Goal: Navigation & Orientation: Find specific page/section

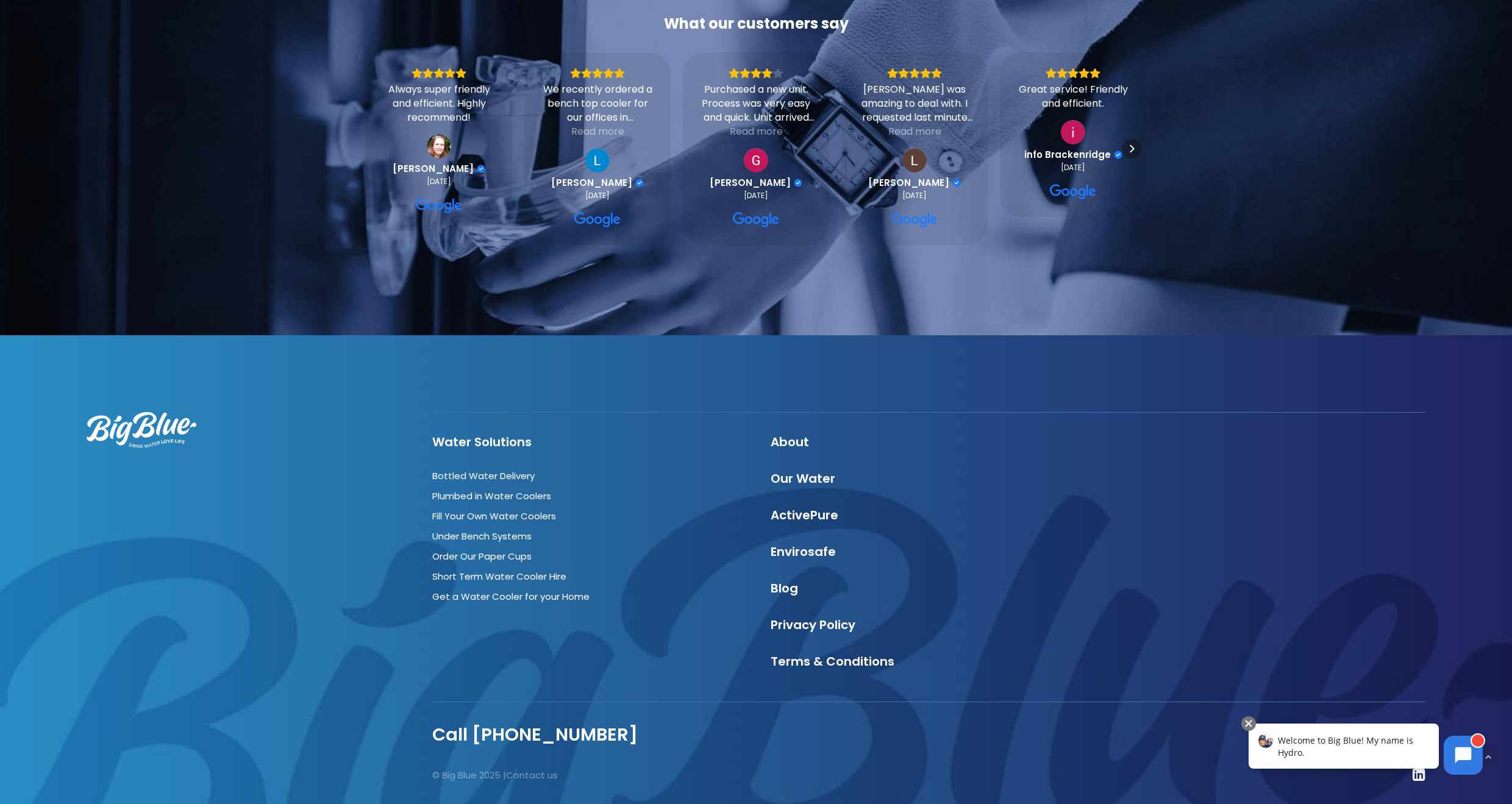
scroll to position [3647, 0]
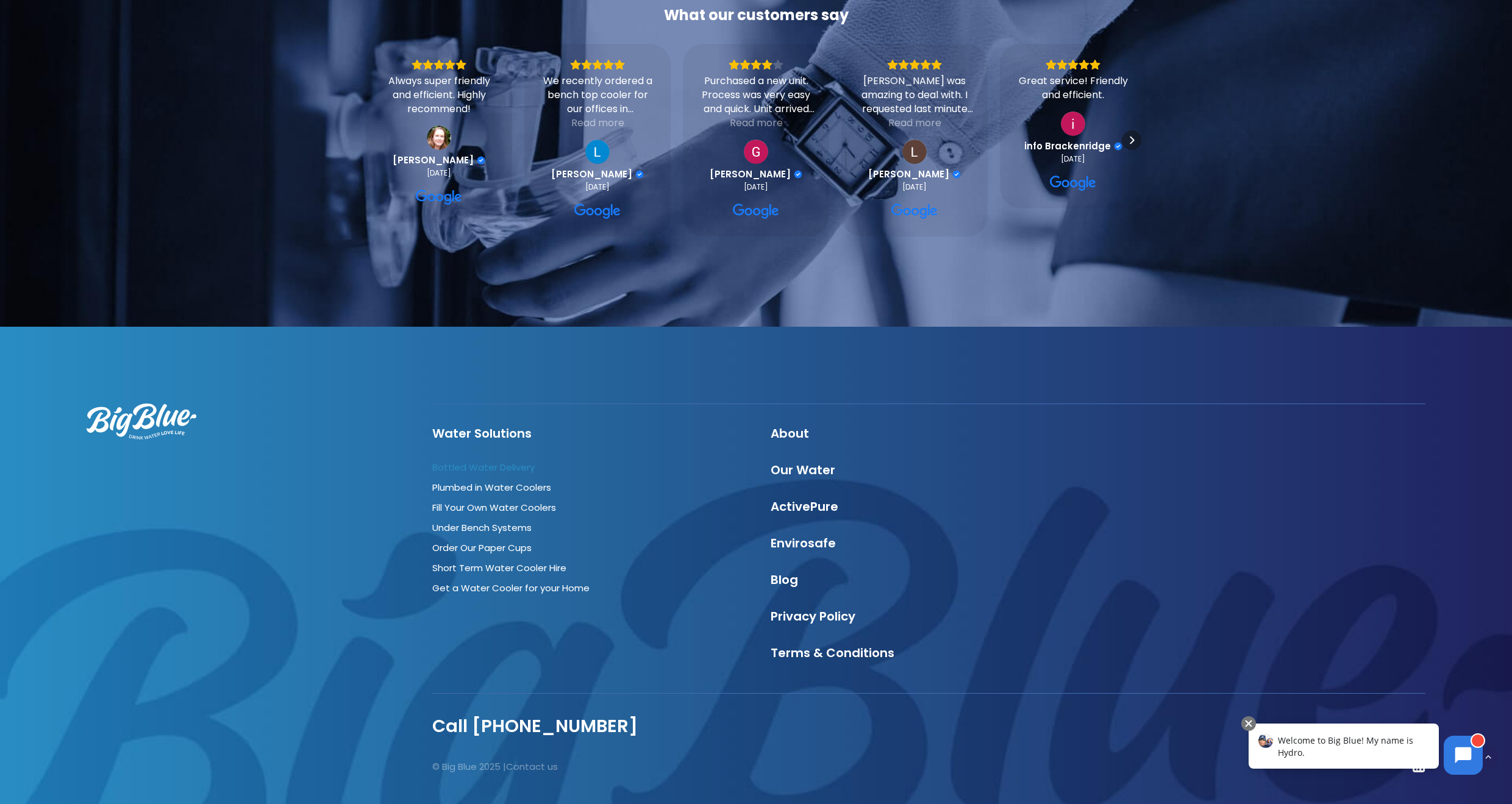
click at [467, 461] on link "Bottled Water Delivery" at bounding box center [483, 467] width 102 height 13
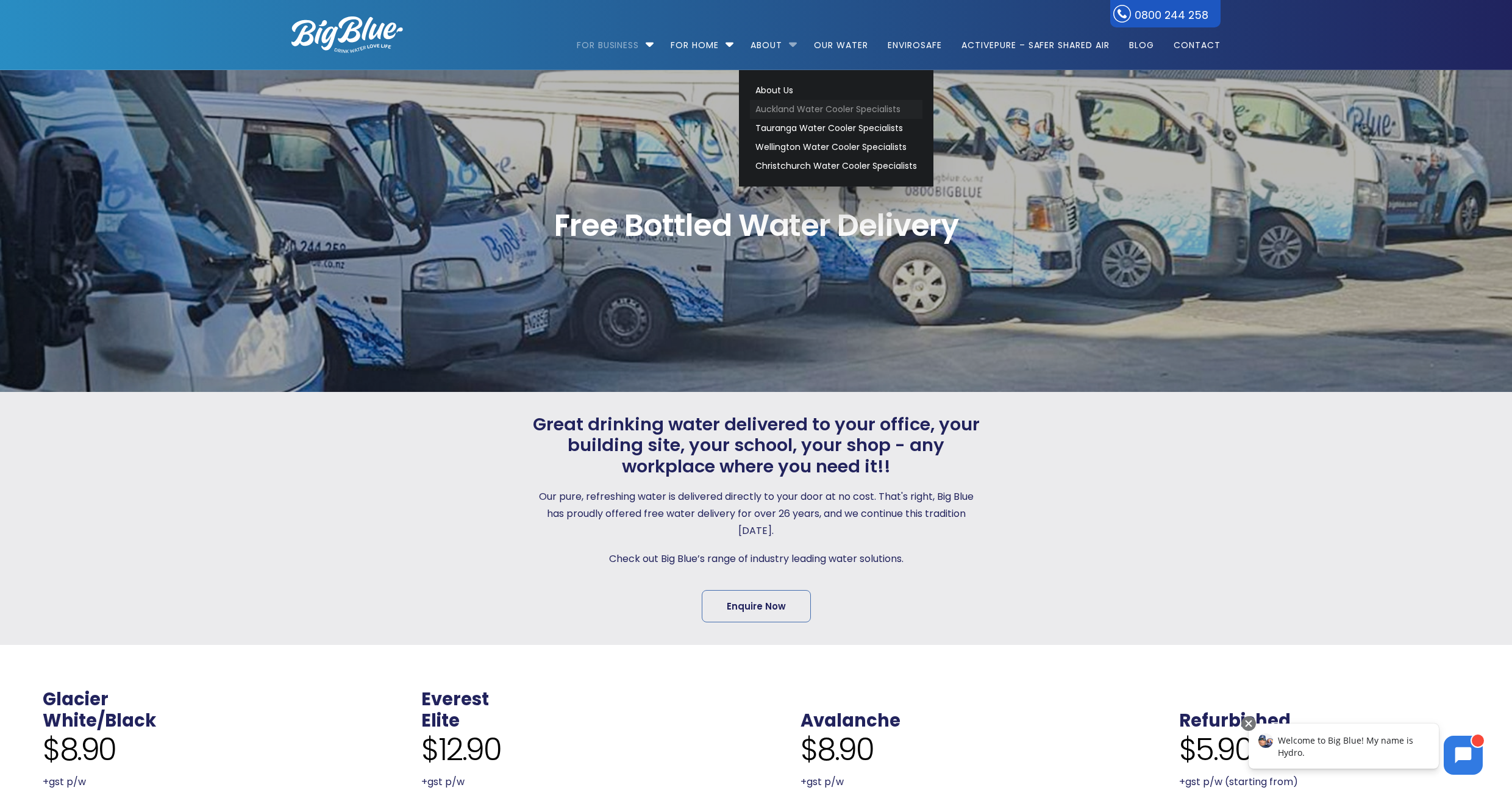
click at [804, 102] on link "Auckland Water Cooler Specialists" at bounding box center [836, 109] width 173 height 19
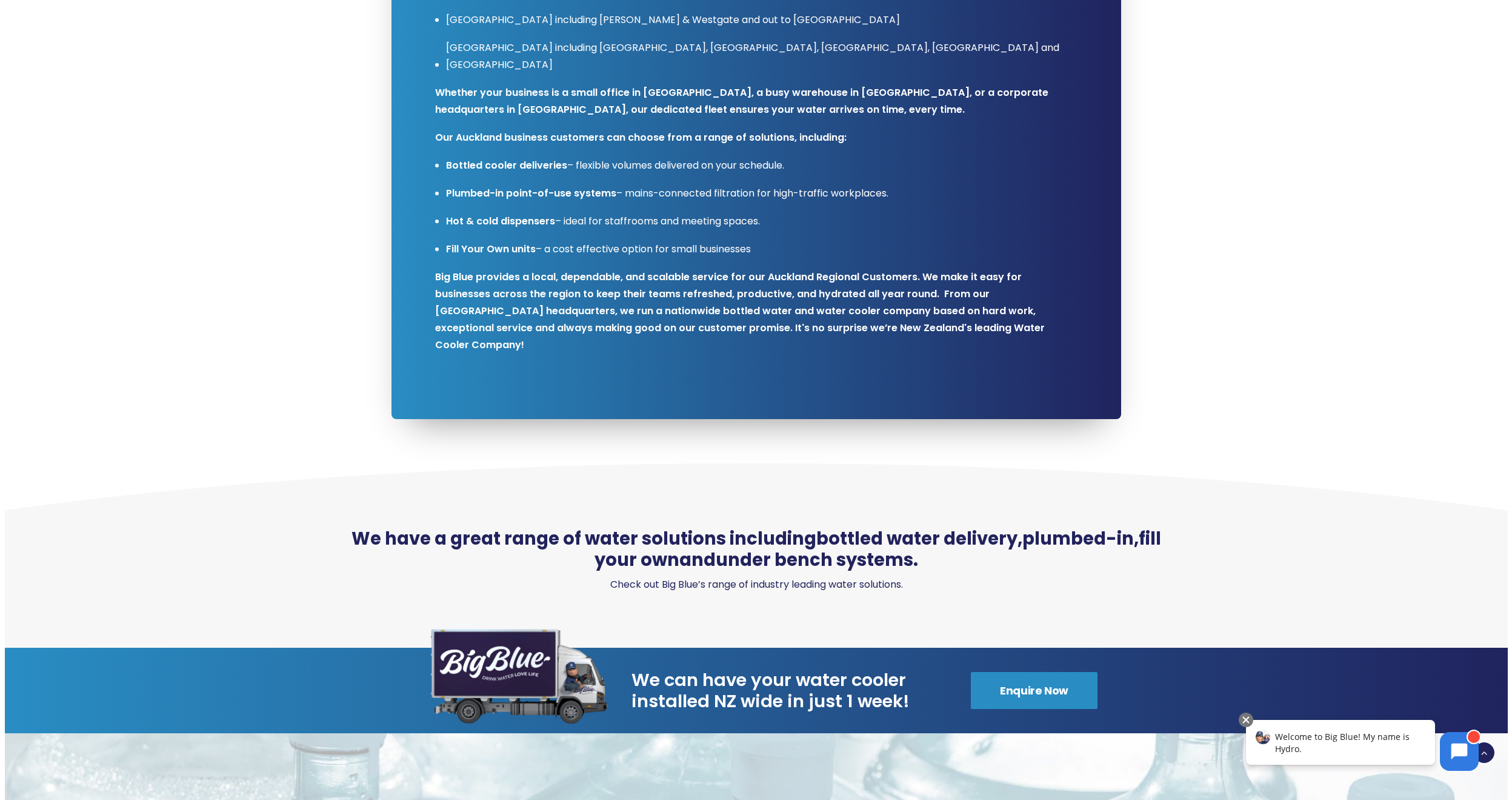
scroll to position [829, 0]
